Goal: Information Seeking & Learning: Learn about a topic

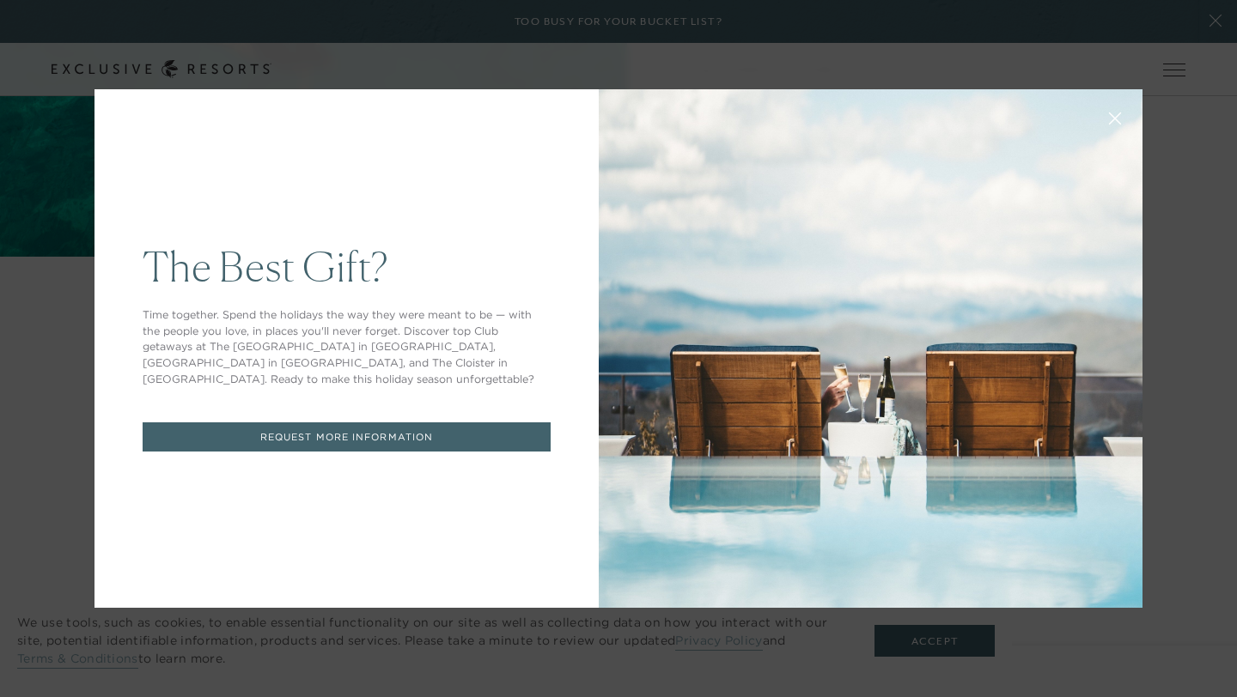
click at [366, 627] on div "The Best Gift? Time together. Spend the holidays the way they were meant to be …" at bounding box center [618, 348] width 1237 height 697
click at [608, 162] on div "The Best Gift? Time together. Spend the holidays the way they were meant to be …" at bounding box center [618, 348] width 1237 height 697
click at [608, 118] on icon at bounding box center [1115, 119] width 13 height 13
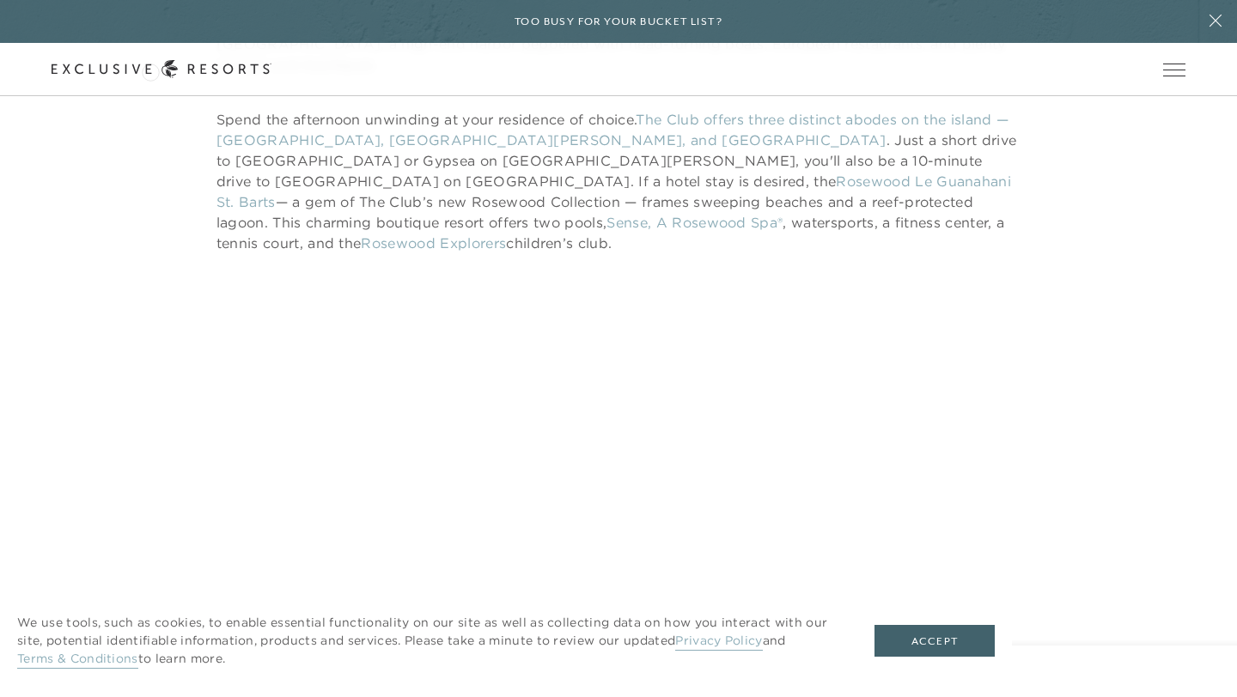
scroll to position [1113, 0]
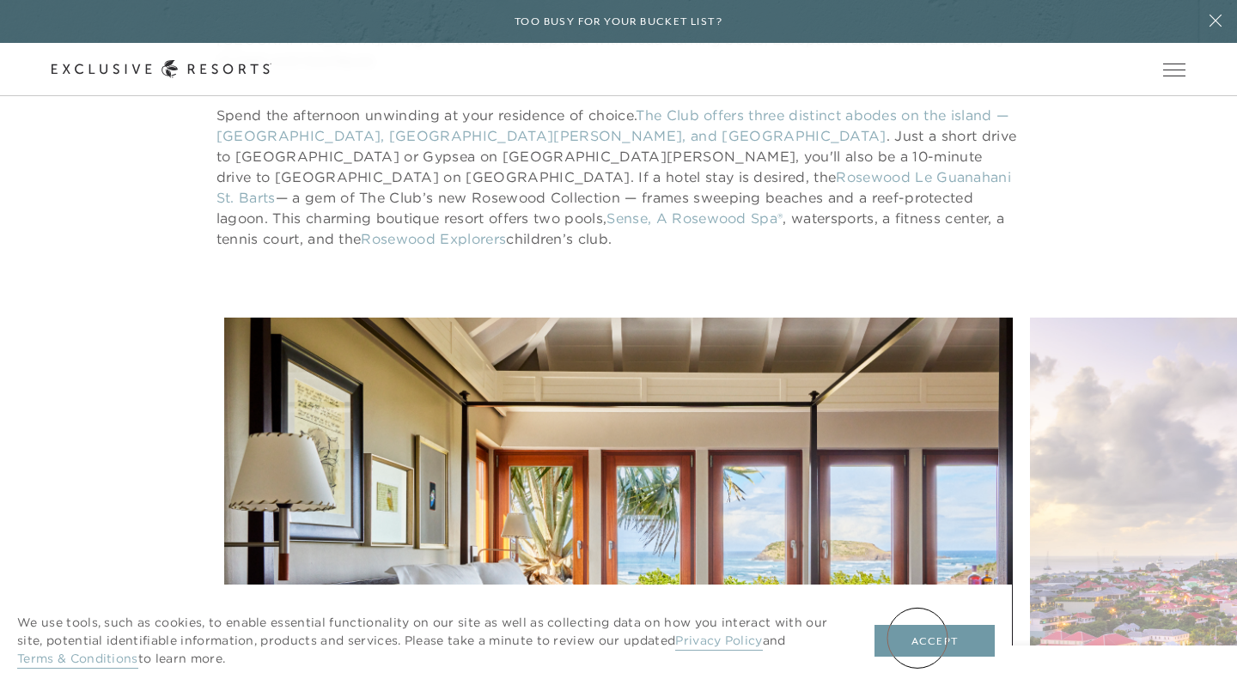
click at [608, 627] on button "Accept" at bounding box center [934, 641] width 120 height 33
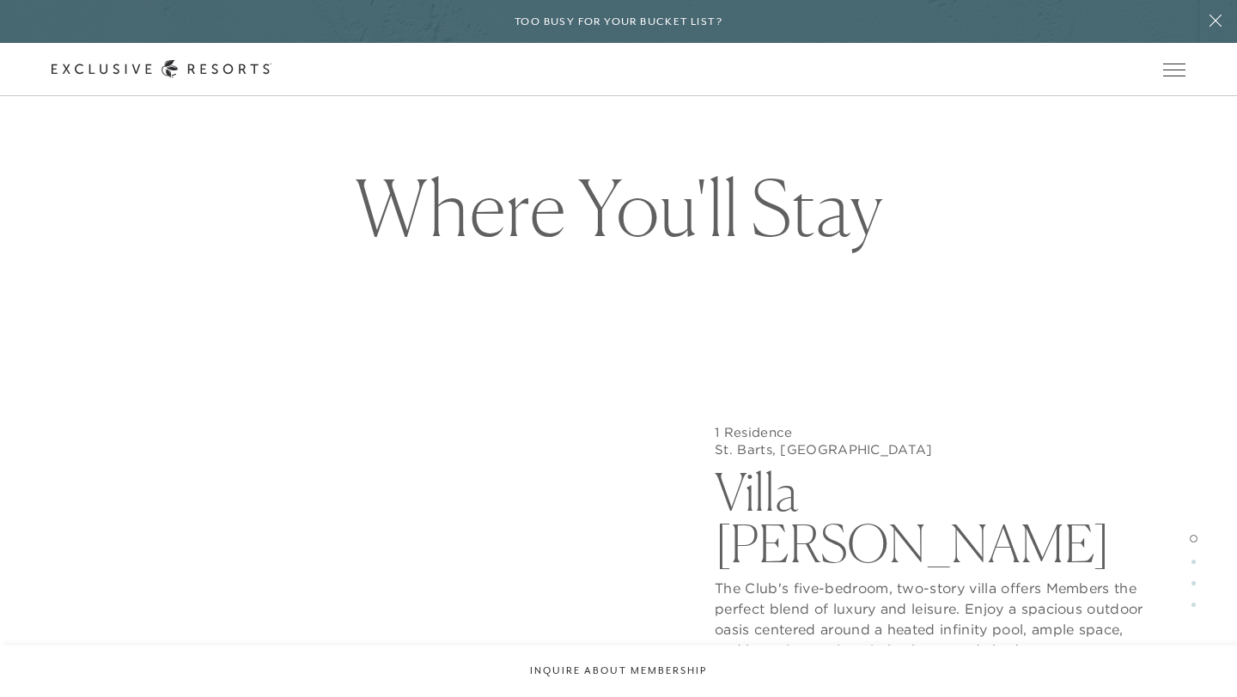
scroll to position [4810, 0]
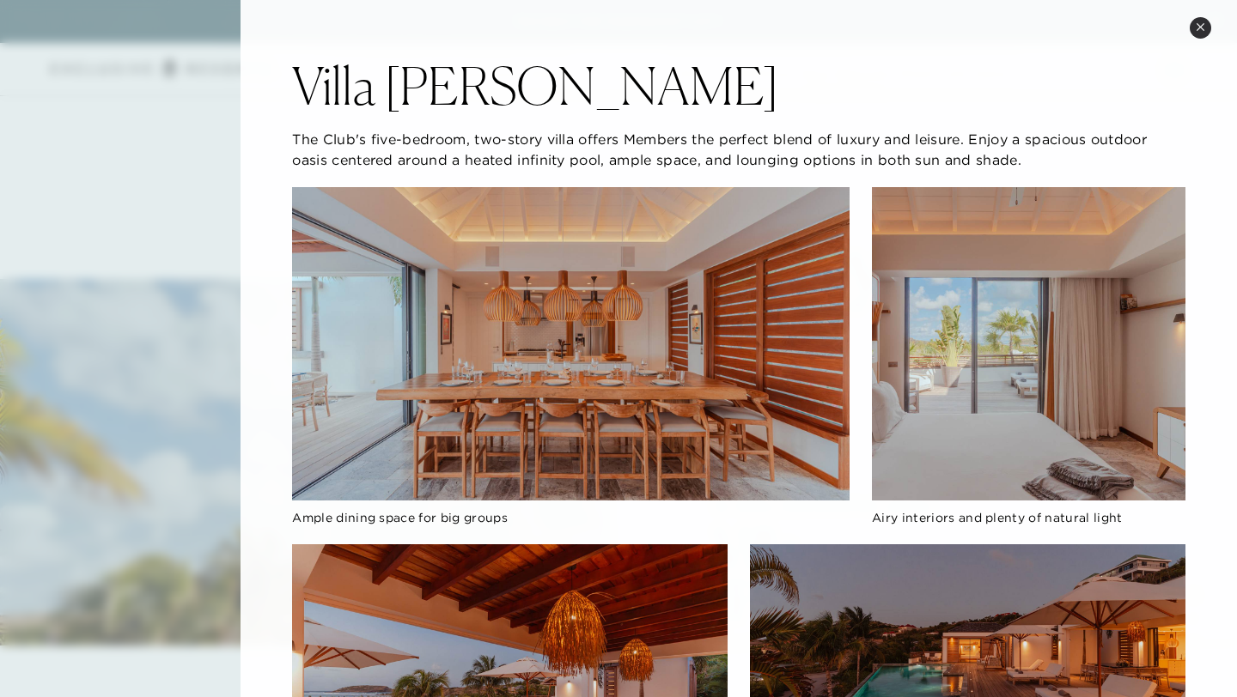
scroll to position [4773, 0]
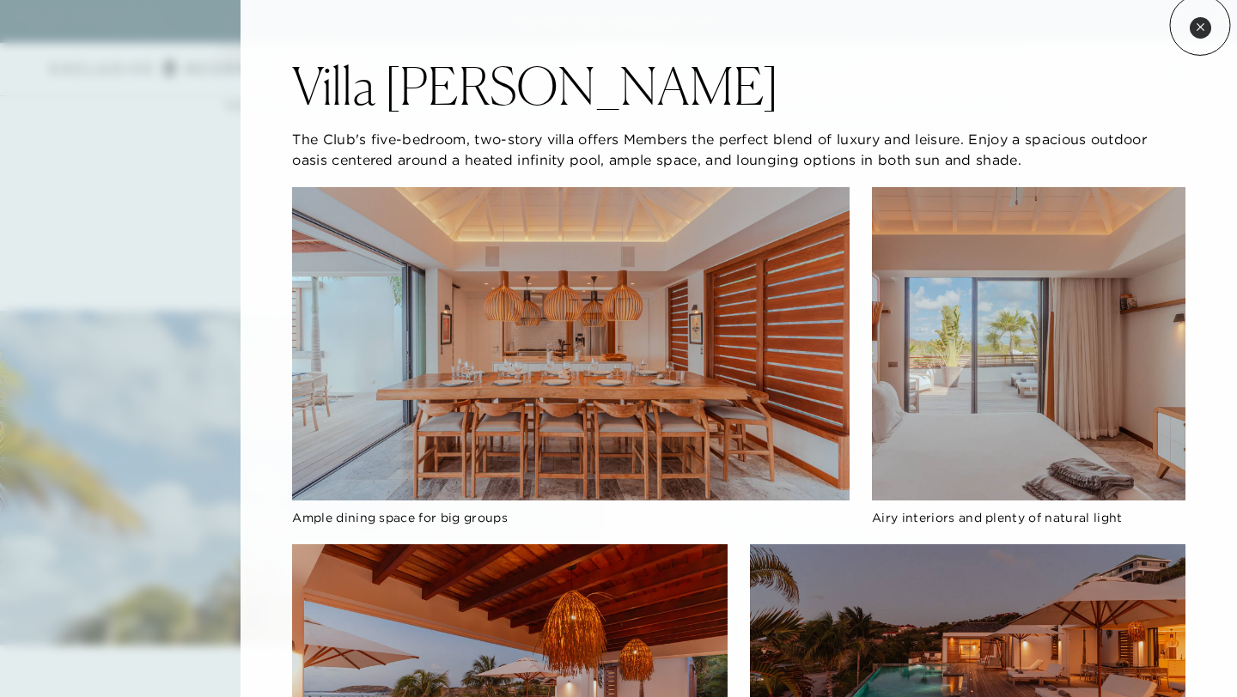
click at [608, 25] on icon at bounding box center [1200, 26] width 9 height 9
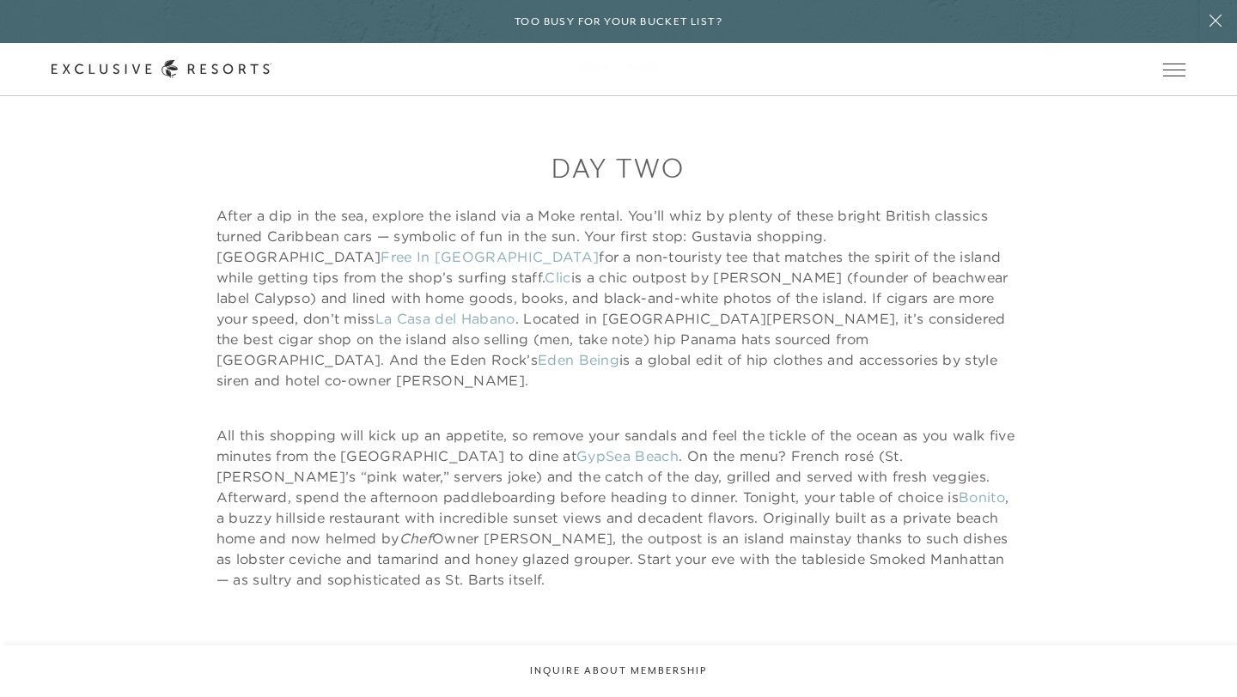
scroll to position [1932, 0]
click at [576, 445] on link "GypSea Beach" at bounding box center [627, 453] width 102 height 17
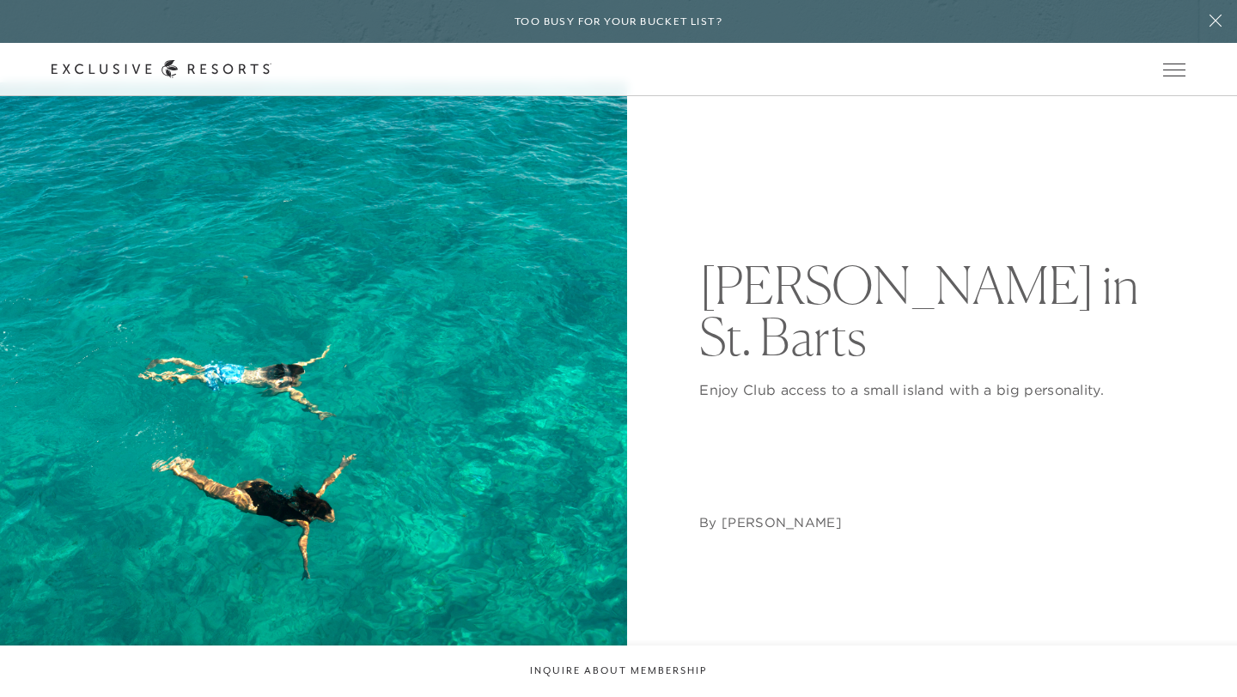
scroll to position [0, 0]
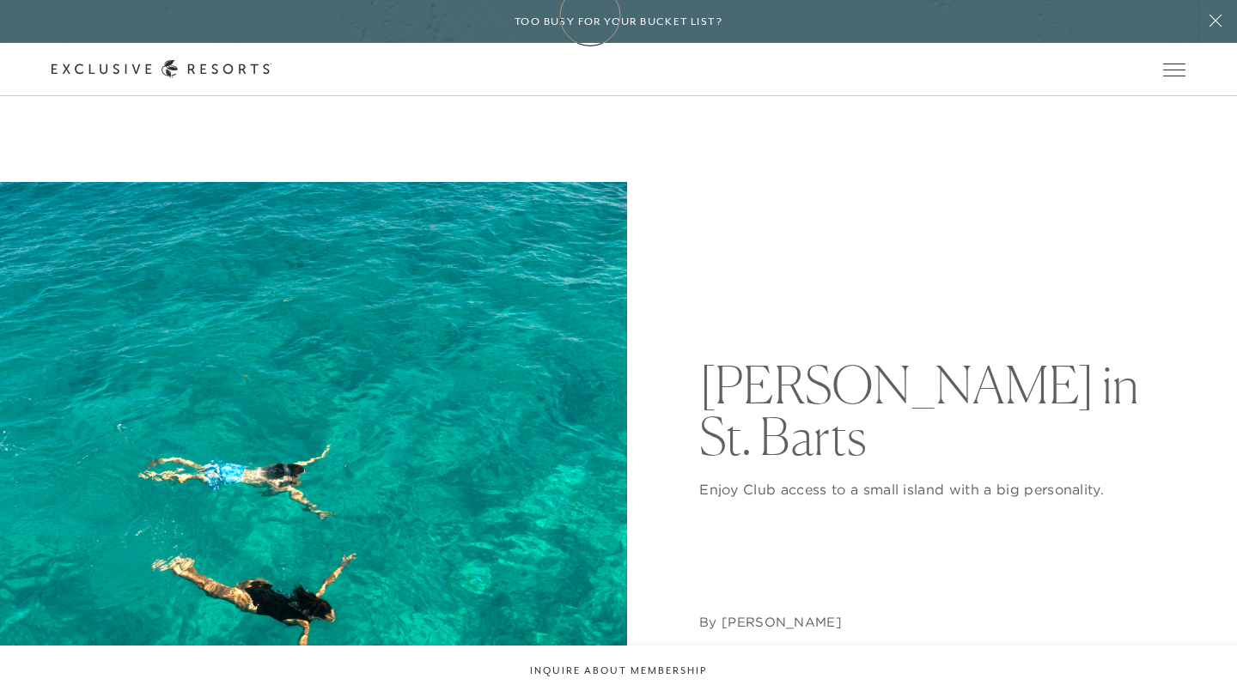
click at [590, 15] on h6 "Too busy for your bucket list?" at bounding box center [619, 22] width 208 height 16
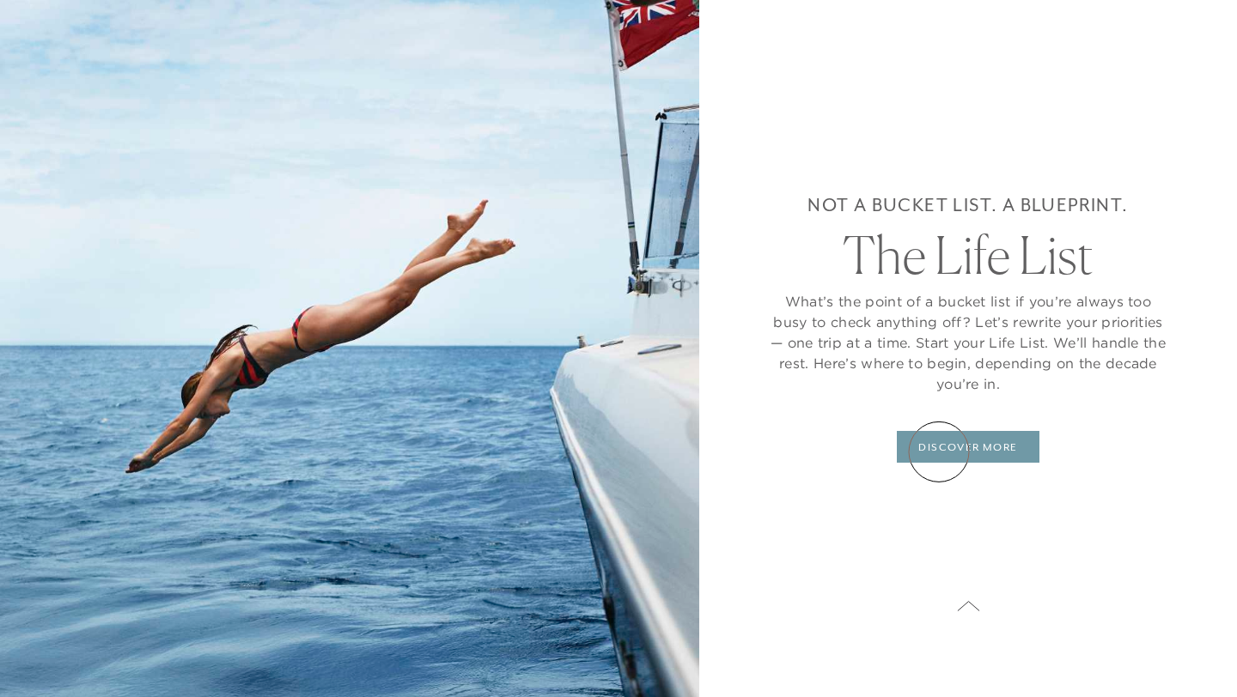
click at [608, 452] on link "DISCOVER MORE" at bounding box center [968, 447] width 142 height 33
